Goal: Check status: Check status

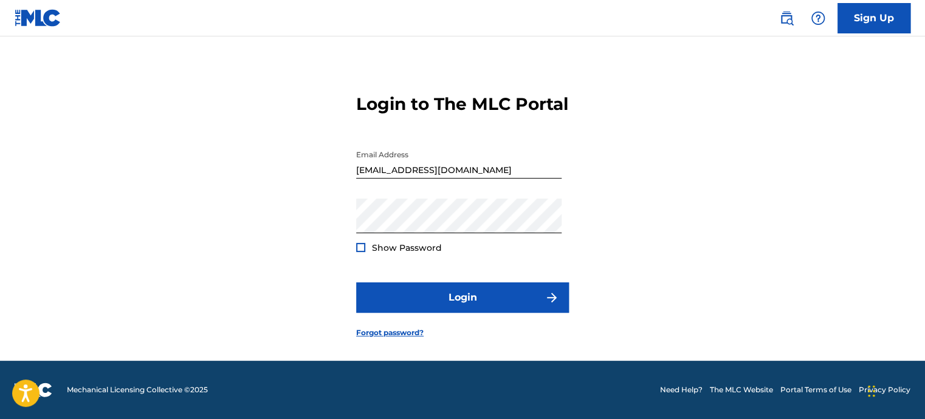
click at [448, 308] on button "Login" at bounding box center [462, 298] width 213 height 30
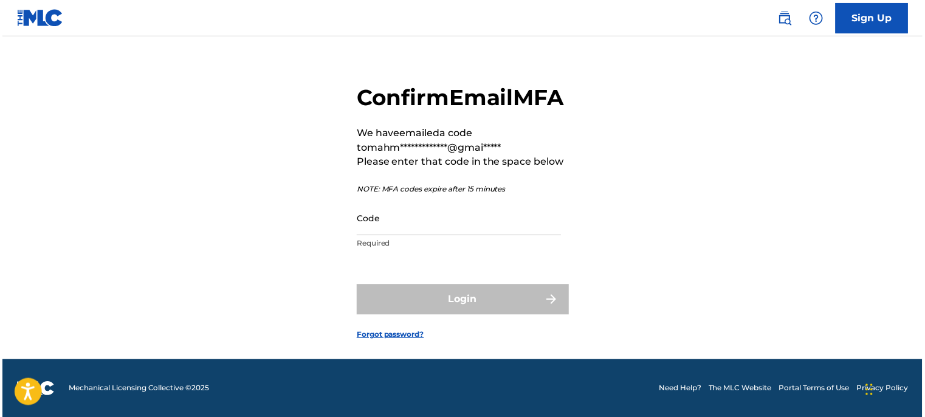
scroll to position [49, 0]
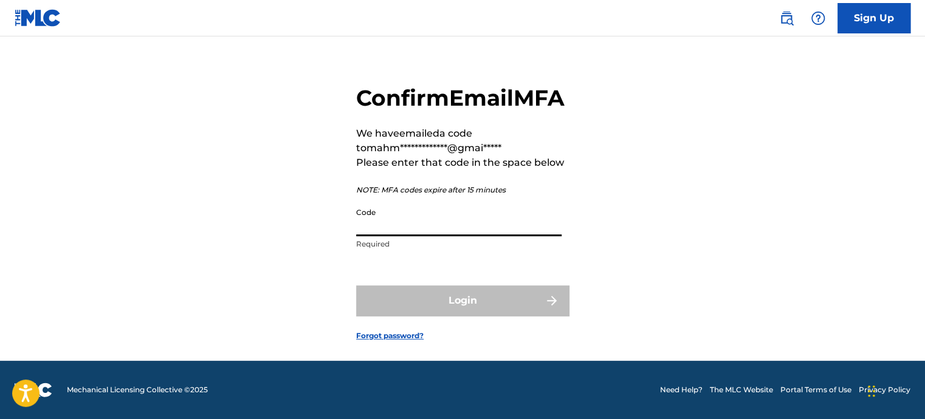
click at [442, 221] on input "Code" at bounding box center [458, 219] width 205 height 35
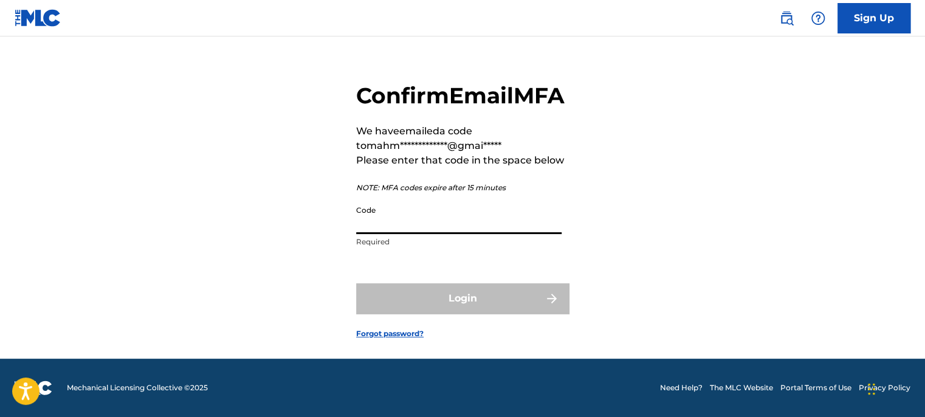
paste input "829902"
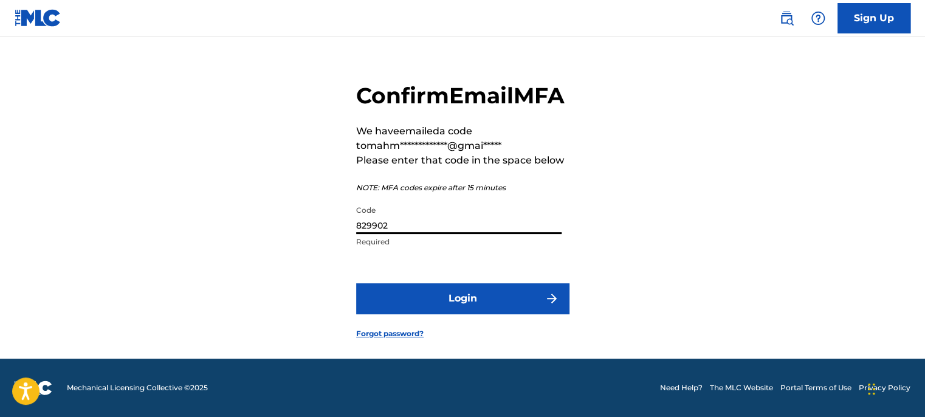
type input "829902"
click at [356, 283] on button "Login" at bounding box center [462, 298] width 213 height 30
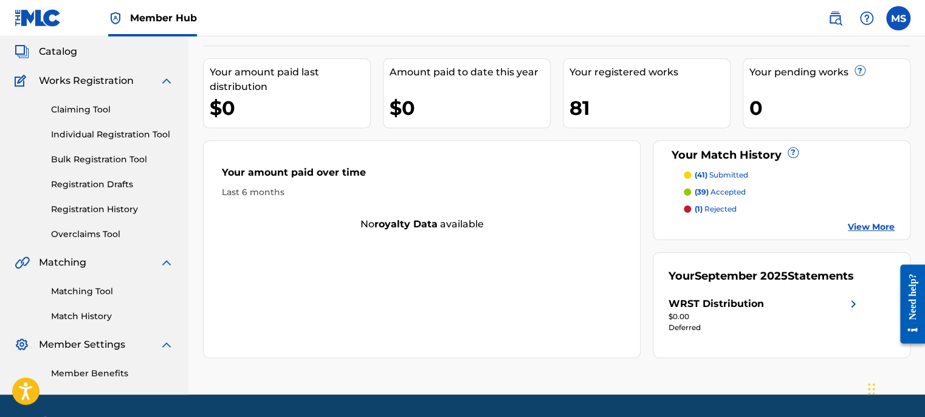
scroll to position [105, 0]
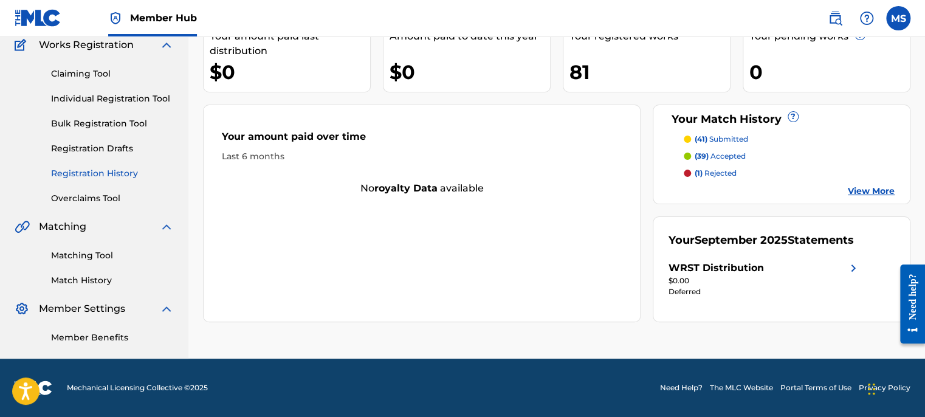
click at [120, 173] on link "Registration History" at bounding box center [112, 173] width 123 height 13
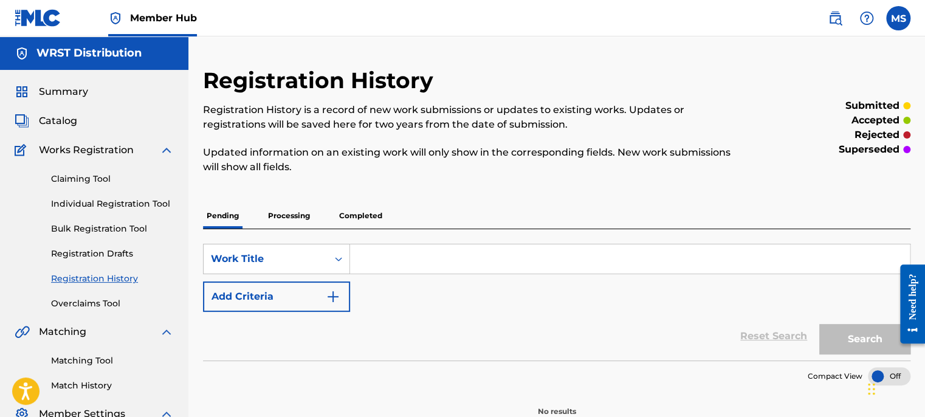
scroll to position [105, 0]
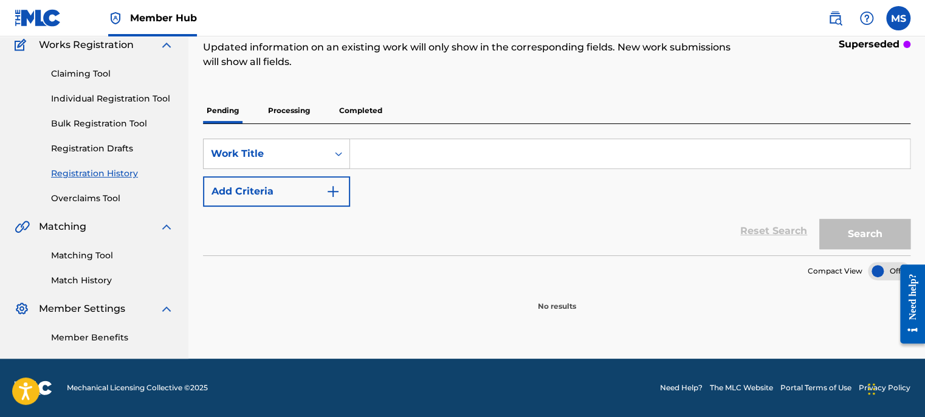
click at [289, 98] on p "Processing" at bounding box center [288, 111] width 49 height 26
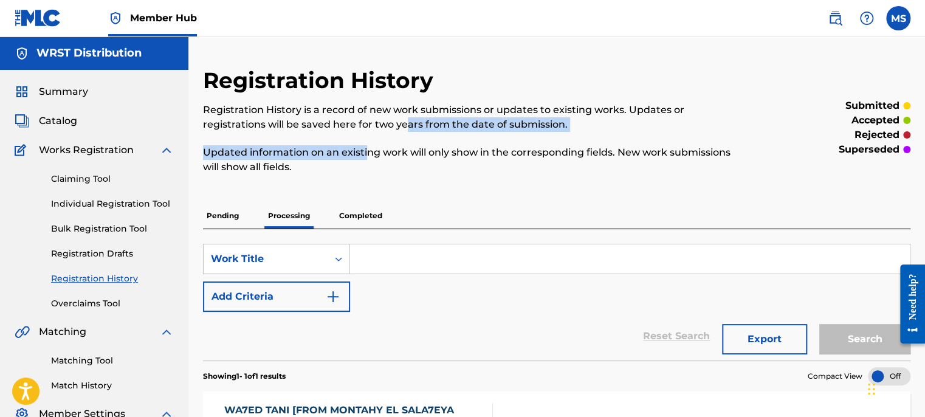
drag, startPoint x: 370, startPoint y: 214, endPoint x: 367, endPoint y: 159, distance: 54.8
click at [367, 159] on div "Registration History is a record of new work submissions or updates to existing…" at bounding box center [475, 139] width 545 height 72
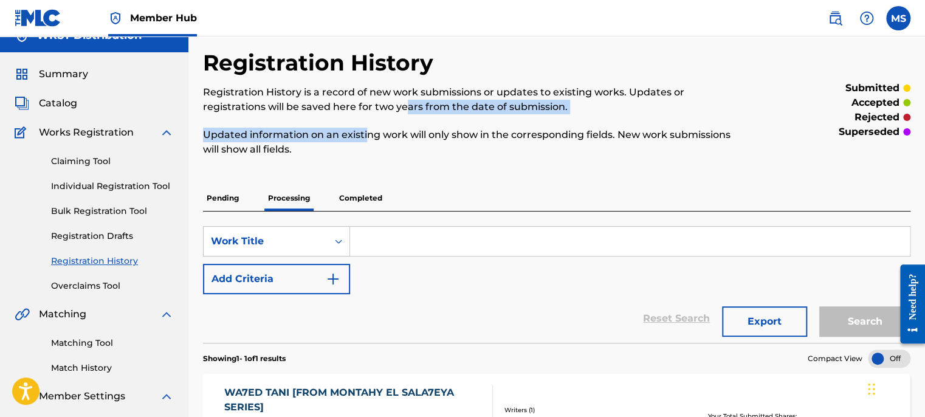
scroll to position [40, 0]
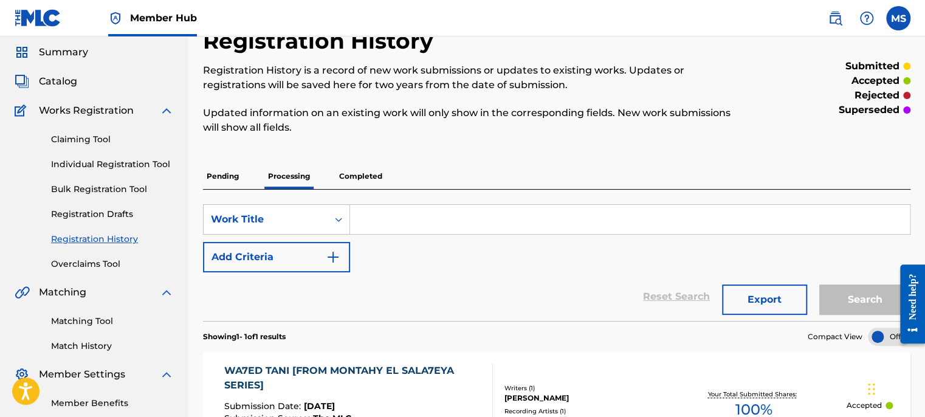
click at [368, 164] on p "Completed" at bounding box center [361, 177] width 50 height 26
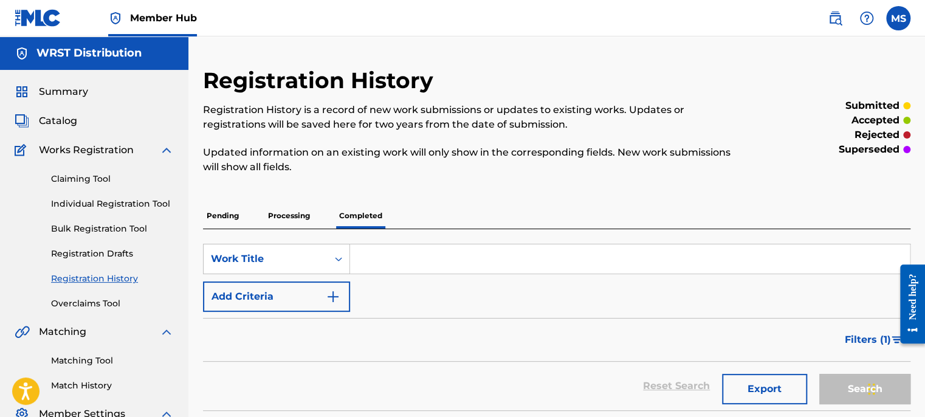
click at [232, 212] on p "Pending" at bounding box center [223, 216] width 40 height 26
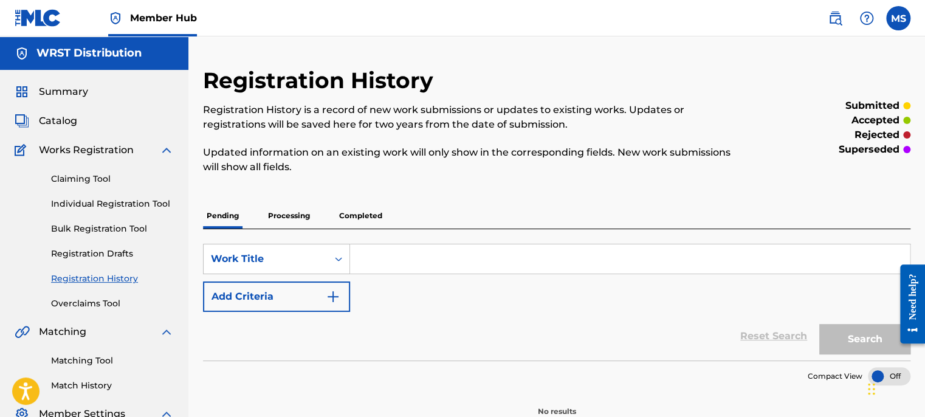
scroll to position [105, 0]
